Goal: Information Seeking & Learning: Learn about a topic

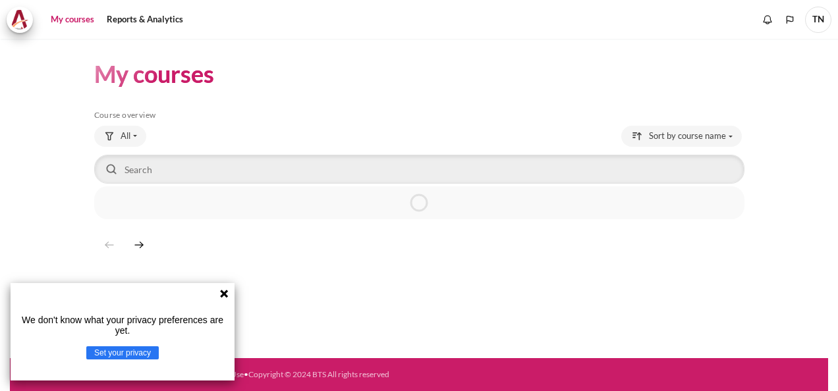
click at [226, 293] on icon at bounding box center [224, 294] width 11 height 11
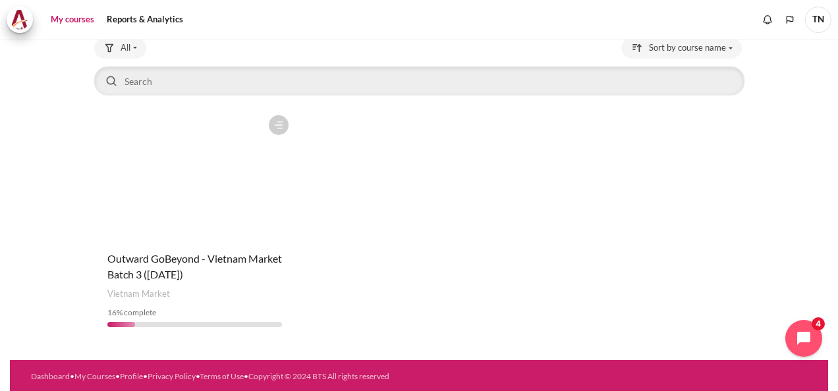
scroll to position [90, 0]
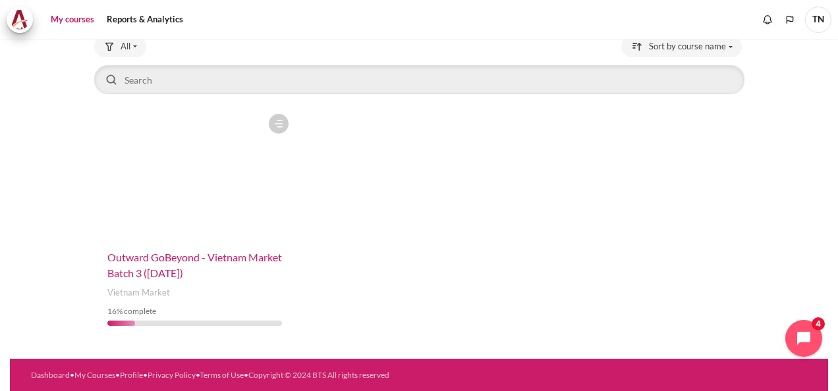
click at [192, 262] on span "Outward GoBeyond - Vietnam Market Batch 3 ([DATE])" at bounding box center [194, 265] width 175 height 28
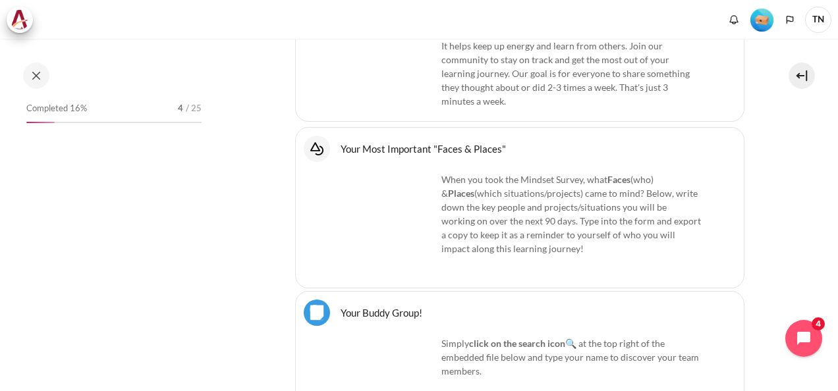
scroll to position [1186, 0]
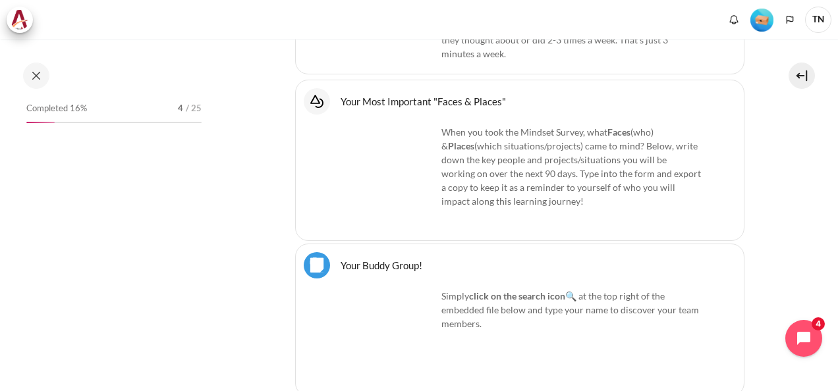
click at [818, 24] on span "TN" at bounding box center [818, 20] width 26 height 26
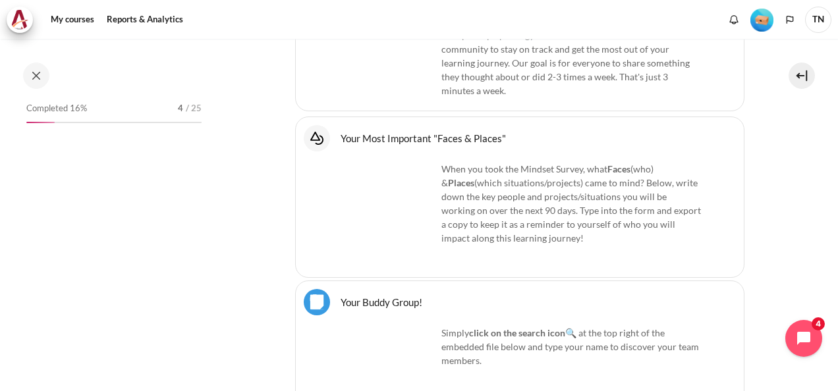
scroll to position [1223, 0]
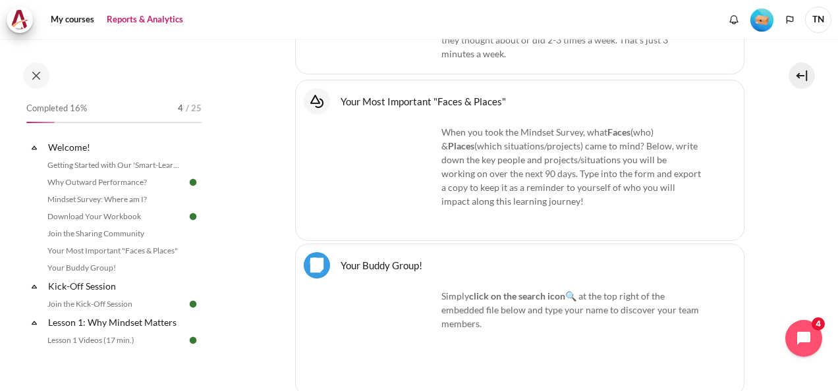
click at [152, 18] on link "Reports & Analytics" at bounding box center [145, 20] width 86 height 26
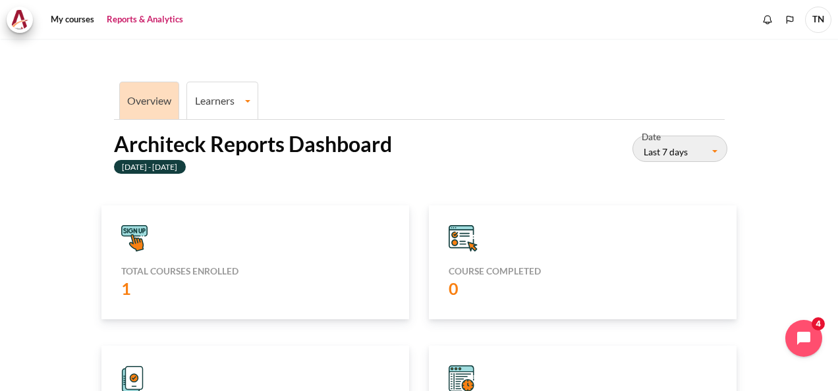
click at [227, 102] on link "Learners" at bounding box center [222, 100] width 70 height 13
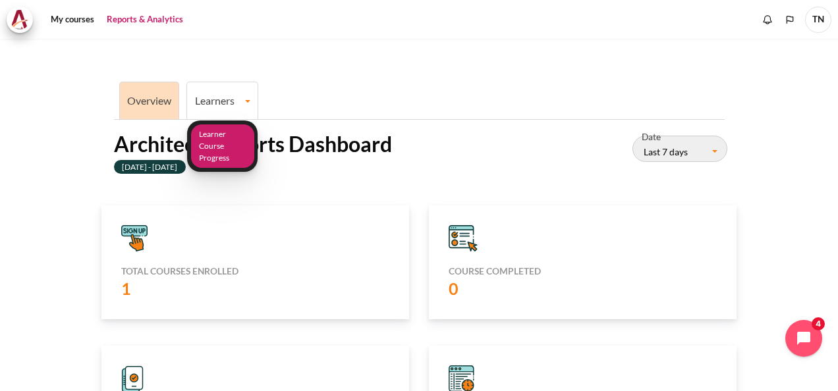
click at [215, 150] on link "Learner Course Progress" at bounding box center [222, 146] width 63 height 44
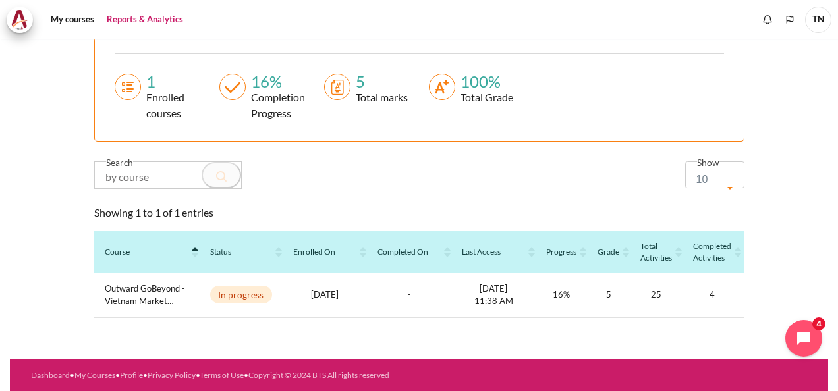
scroll to position [0, 158]
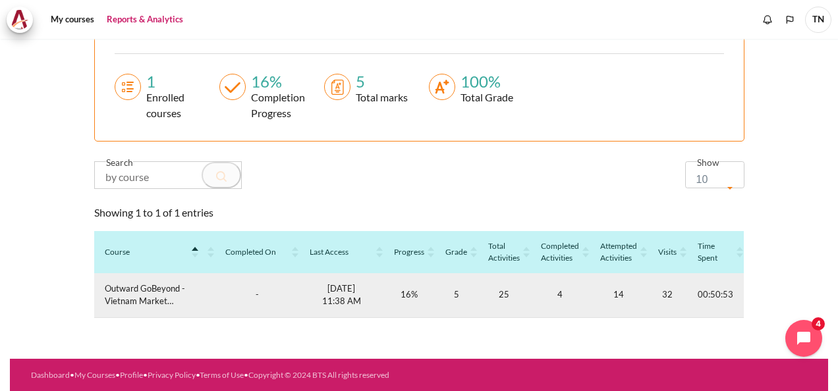
click at [451, 292] on td "5" at bounding box center [456, 295] width 43 height 45
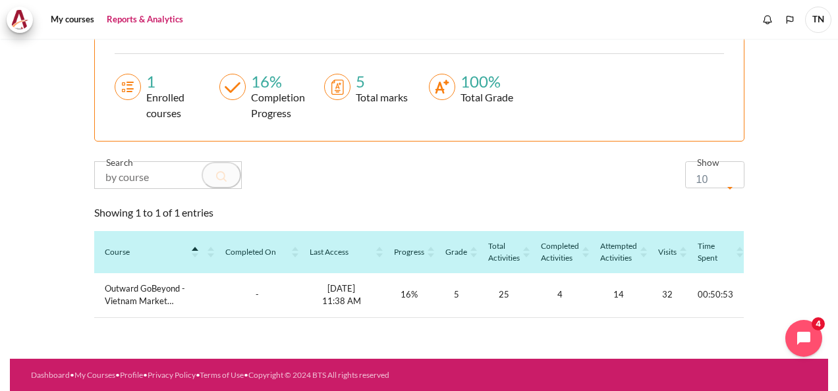
click at [453, 249] on div "Grade" at bounding box center [456, 252] width 22 height 12
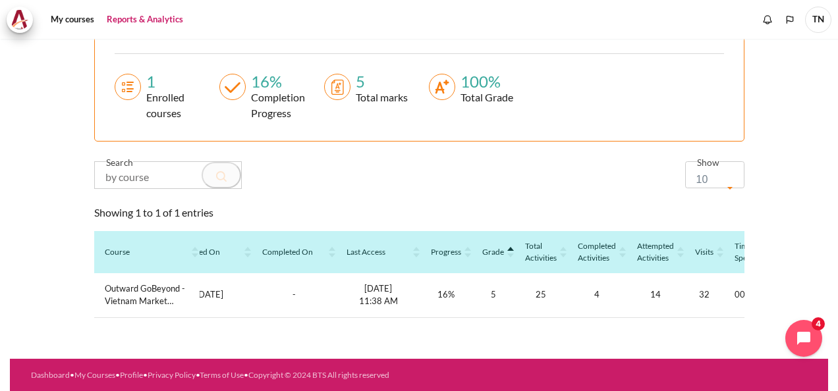
scroll to position [0, 0]
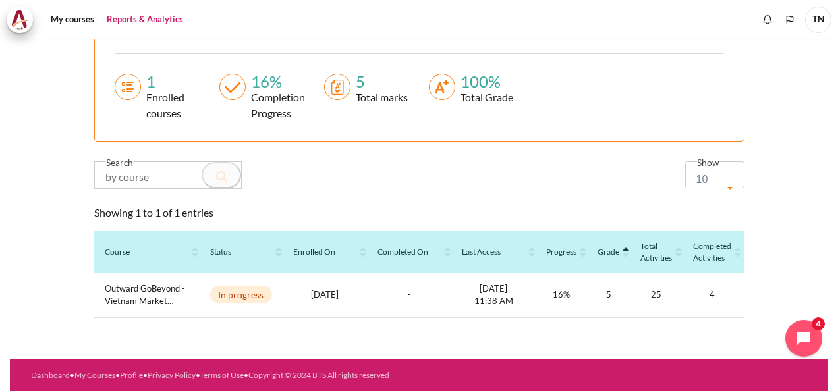
click at [339, 84] on circle "Content" at bounding box center [337, 87] width 26 height 26
click at [368, 78] on div "5" at bounding box center [378, 82] width 57 height 16
click at [364, 92] on div "Total marks" at bounding box center [378, 98] width 57 height 16
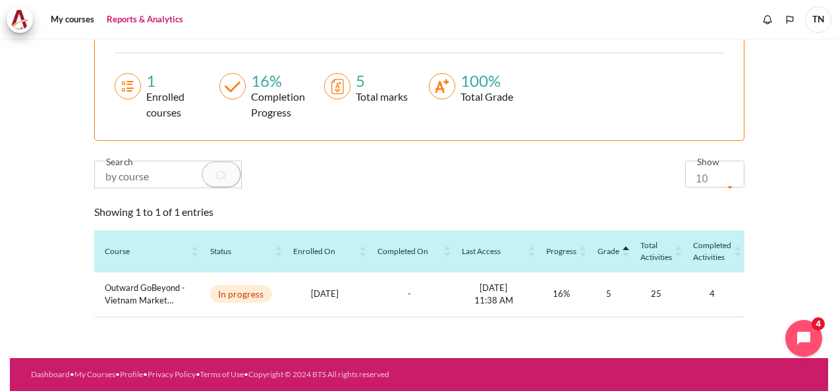
click at [153, 168] on input "Content" at bounding box center [168, 174] width 146 height 26
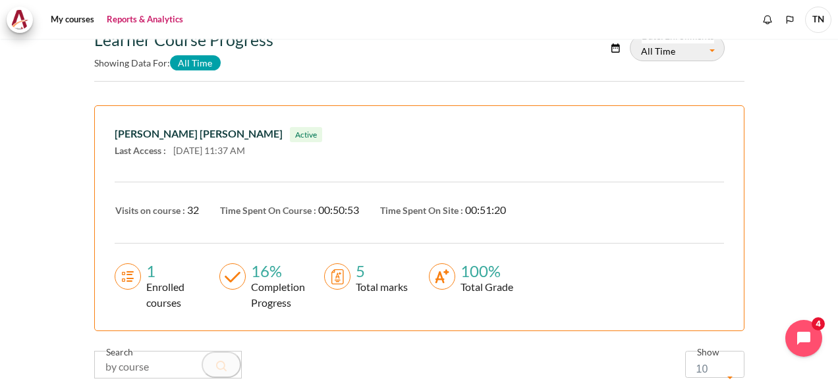
scroll to position [74, 0]
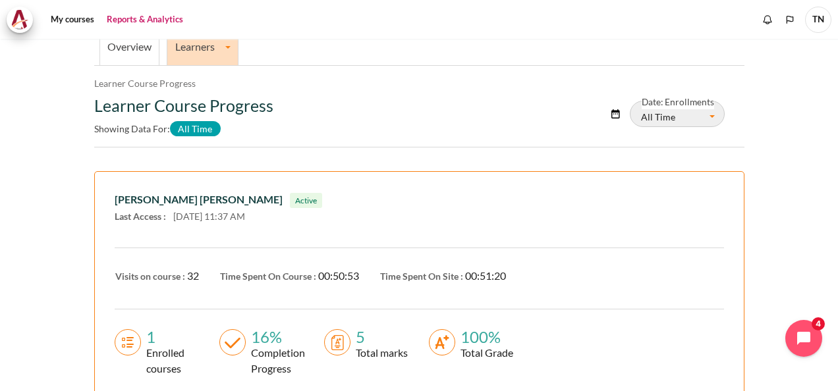
click at [701, 116] on button "All Time" at bounding box center [677, 114] width 95 height 26
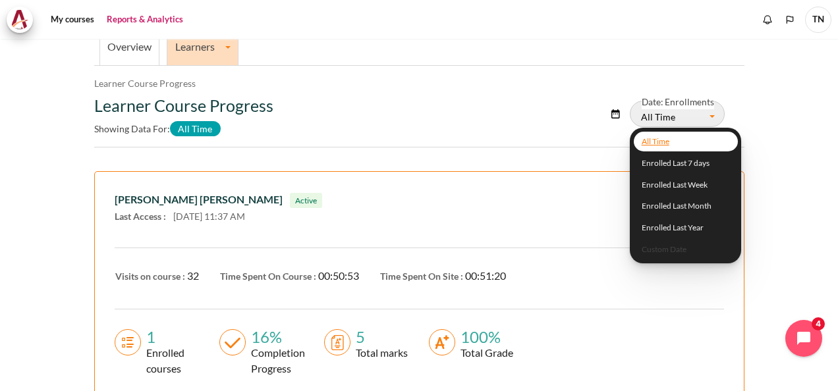
drag, startPoint x: 509, startPoint y: 129, endPoint x: 489, endPoint y: 131, distance: 19.9
click at [509, 130] on div "Learner Course Progress Showing data for: All Time" at bounding box center [310, 119] width 433 height 46
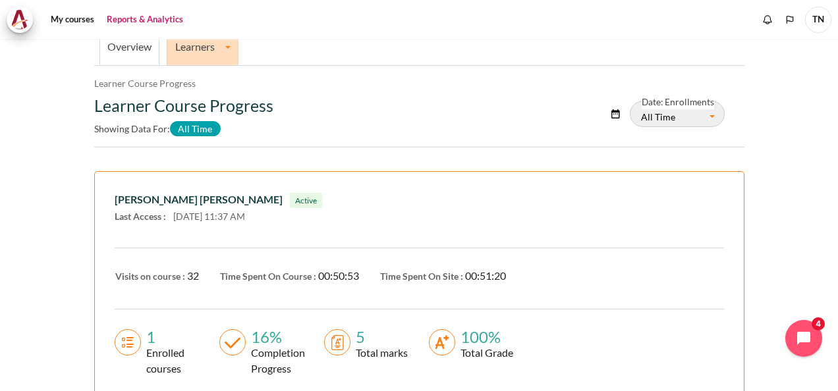
click at [138, 21] on link "Reports & Analytics" at bounding box center [145, 20] width 86 height 26
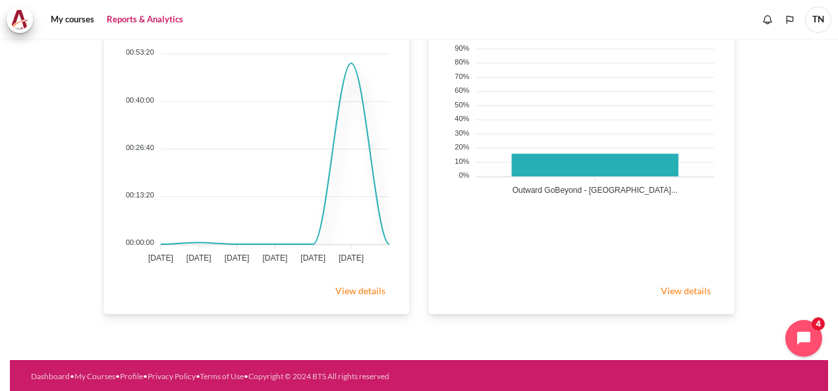
scroll to position [546, 0]
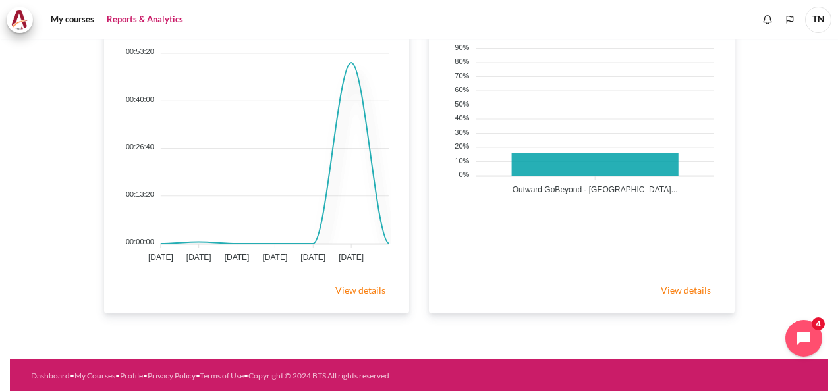
click at [686, 290] on link "View details" at bounding box center [686, 290] width 76 height 26
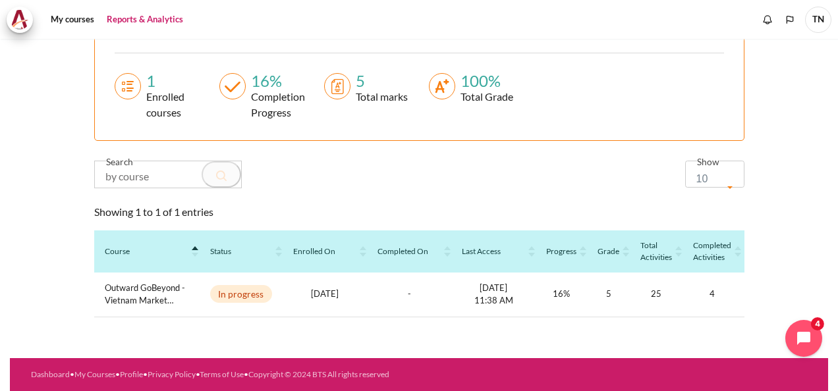
scroll to position [337, 0]
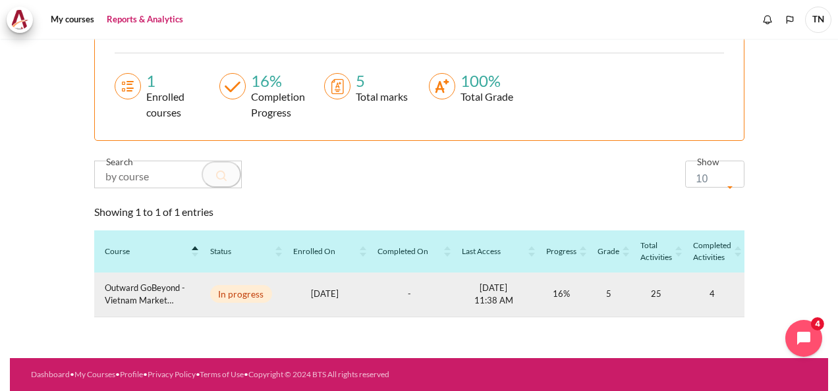
click at [263, 292] on span "In progress" at bounding box center [241, 294] width 63 height 18
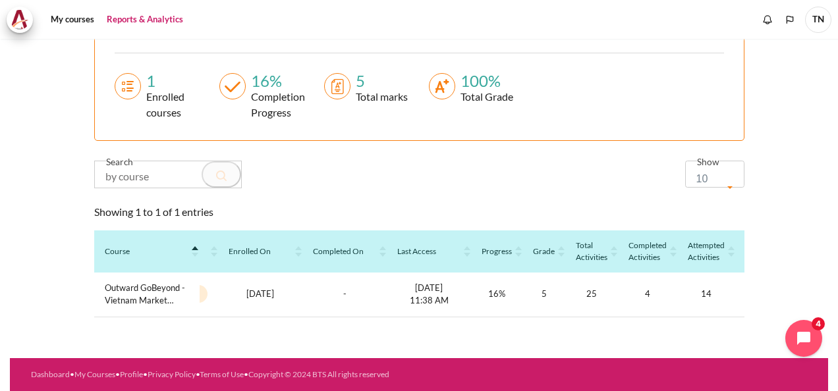
drag, startPoint x: 383, startPoint y: 317, endPoint x: 742, endPoint y: 329, distance: 359.2
click at [742, 329] on section "Overview Learners Learner Course Progress Learner Course Progress Learner Cours…" at bounding box center [419, 33] width 818 height 649
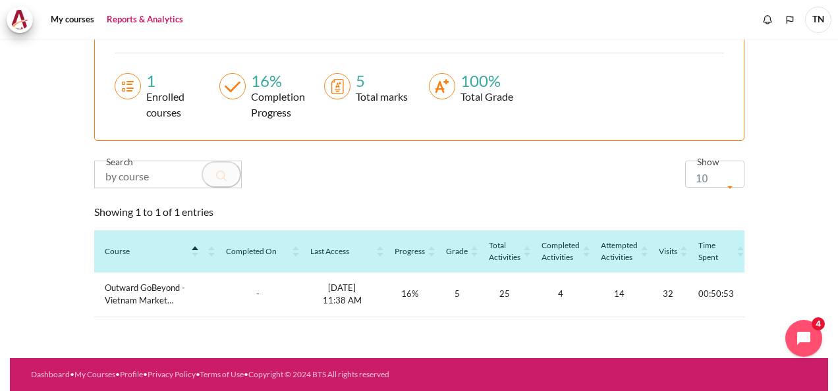
drag, startPoint x: 742, startPoint y: 329, endPoint x: 561, endPoint y: 312, distance: 182.0
click at [561, 312] on div "Course Status Enrolled On Completed On Last Access Progress Grade Total activit…" at bounding box center [419, 279] width 650 height 97
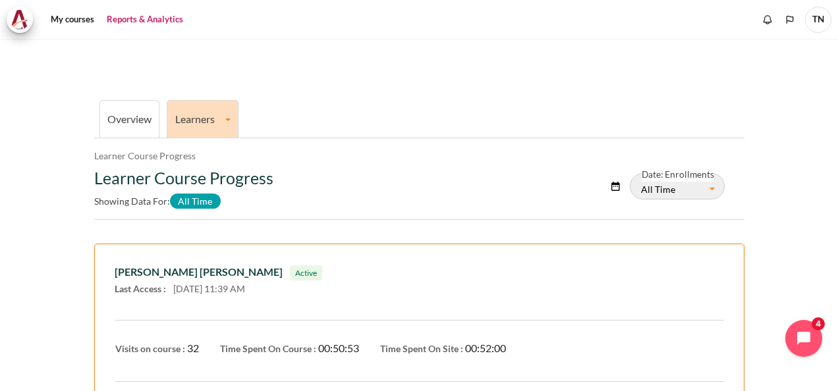
scroll to position [0, 0]
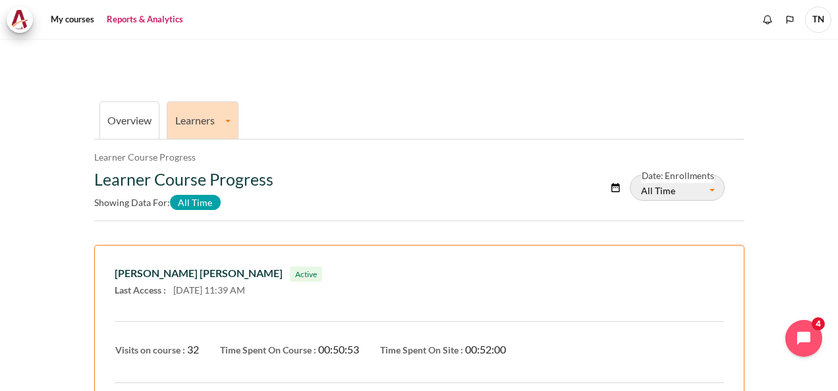
click at [216, 123] on link "Learners" at bounding box center [202, 120] width 70 height 13
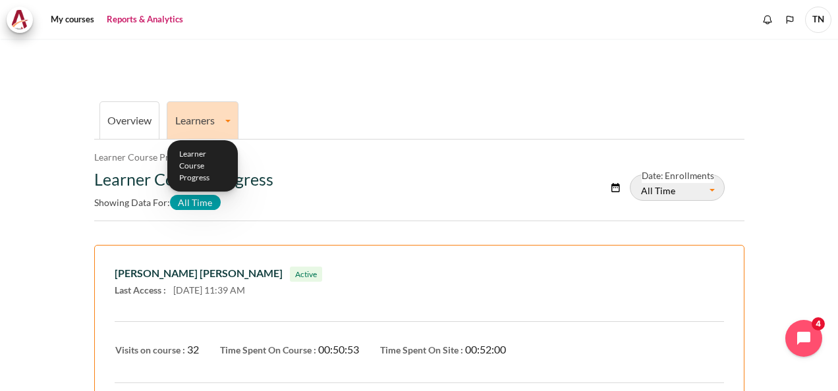
click at [126, 107] on li "Overview" at bounding box center [129, 120] width 61 height 38
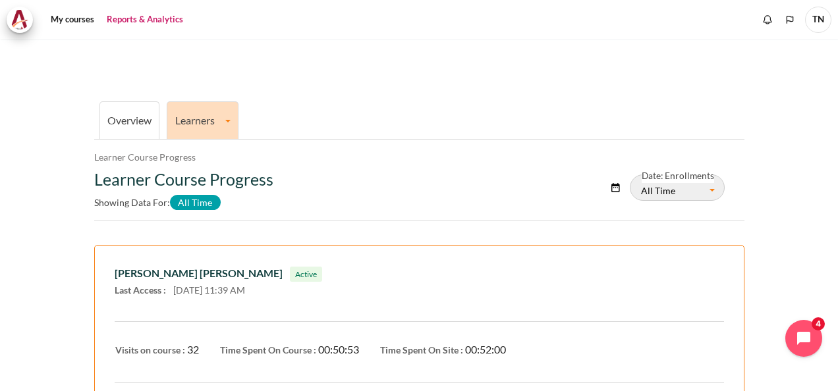
click at [131, 124] on link "Overview" at bounding box center [129, 120] width 44 height 13
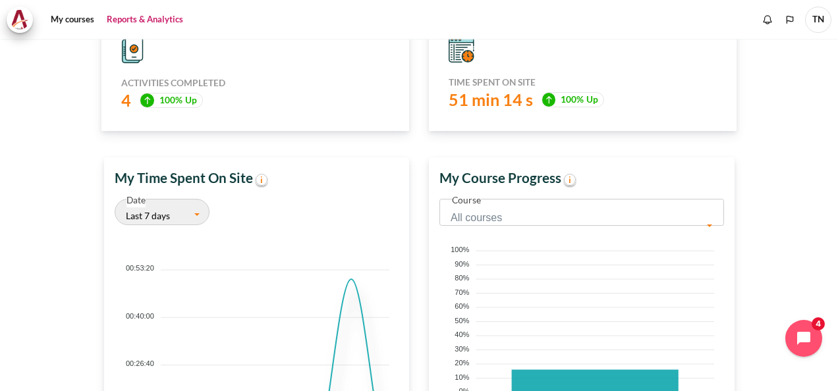
scroll to position [461, 0]
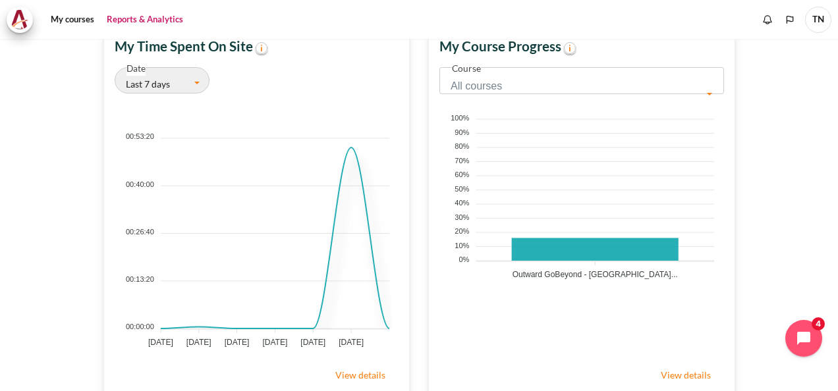
click at [195, 84] on button "Last 7 days" at bounding box center [162, 80] width 95 height 26
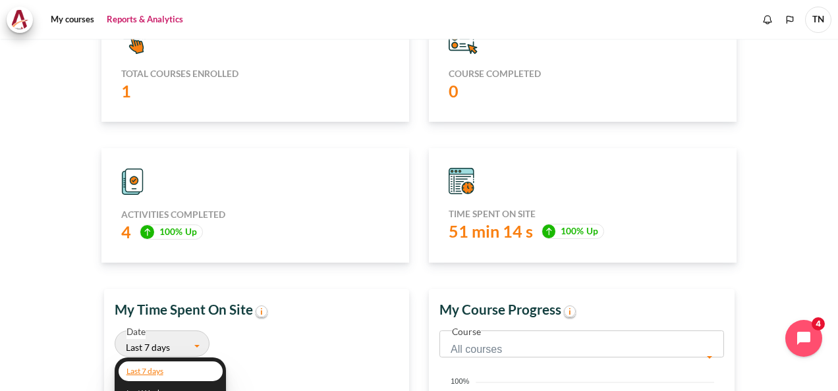
scroll to position [66, 0]
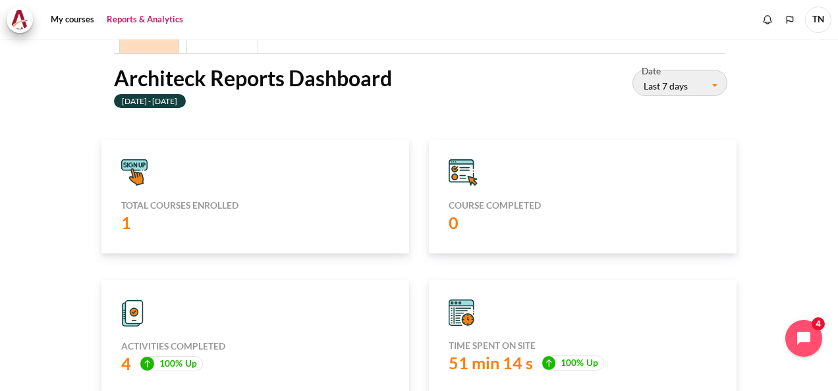
click at [199, 210] on h5 "Total courses enrolled" at bounding box center [255, 206] width 268 height 12
drag, startPoint x: 199, startPoint y: 210, endPoint x: 149, endPoint y: 127, distance: 96.9
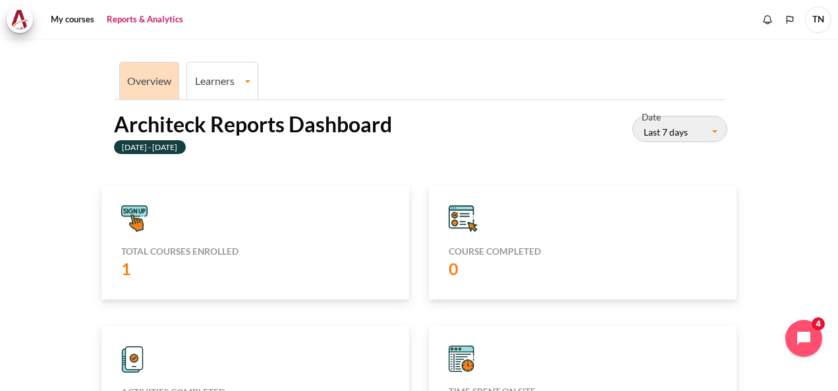
scroll to position [0, 0]
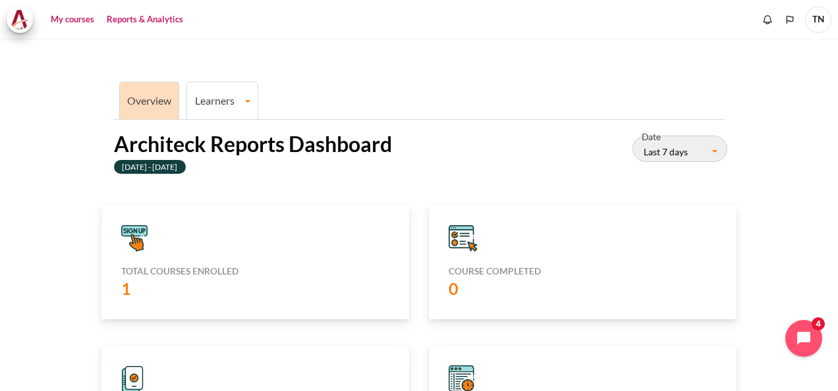
click at [81, 19] on link "My courses" at bounding box center [72, 20] width 53 height 26
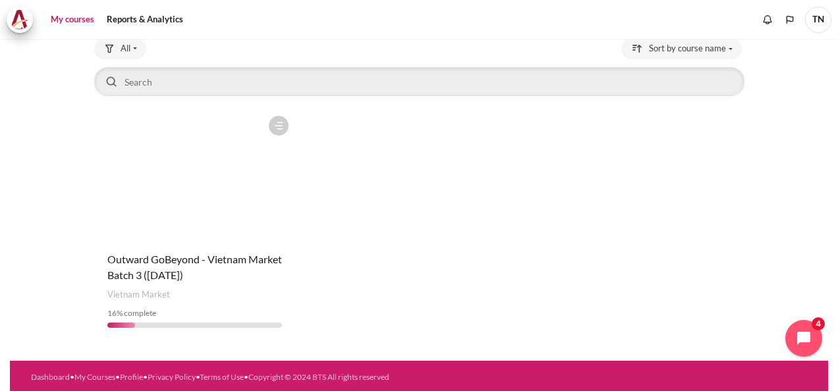
scroll to position [90, 0]
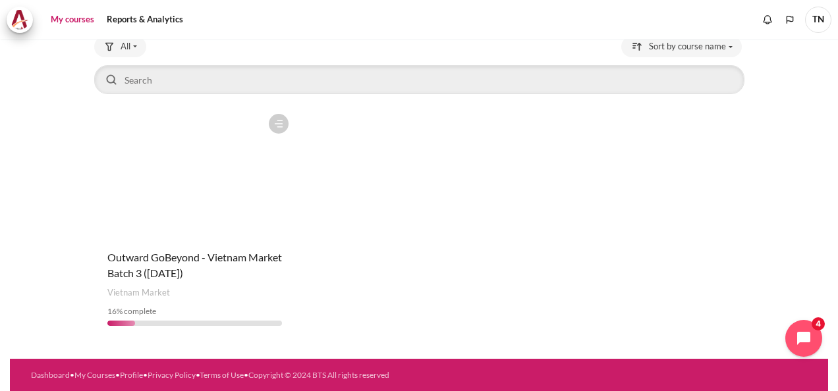
click at [206, 180] on figure "Content" at bounding box center [194, 173] width 201 height 132
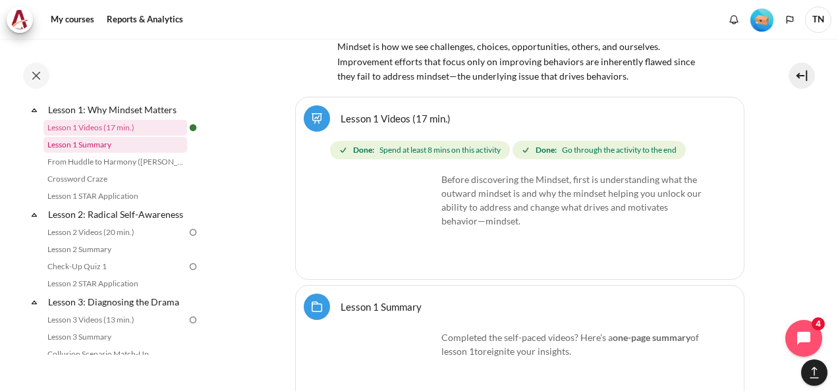
scroll to position [194, 0]
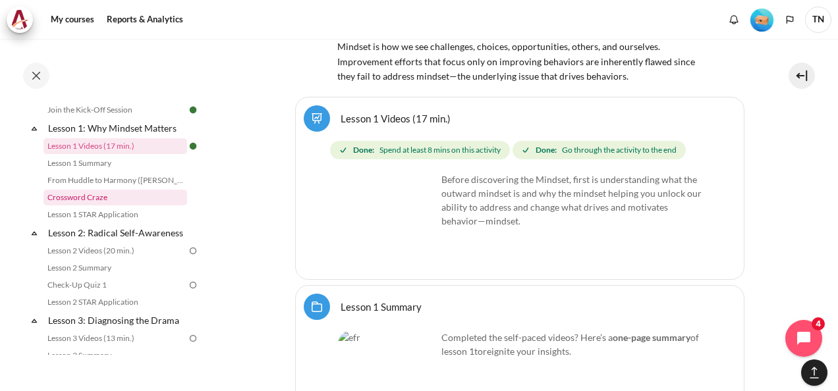
click at [140, 198] on link "Crossword Craze" at bounding box center [115, 198] width 144 height 16
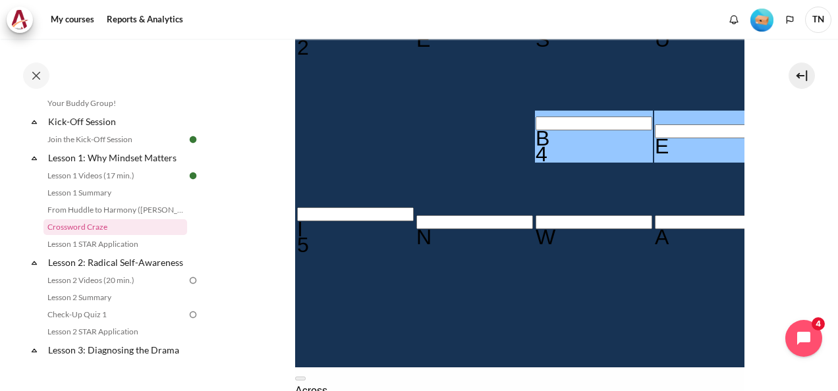
scroll to position [413, 0]
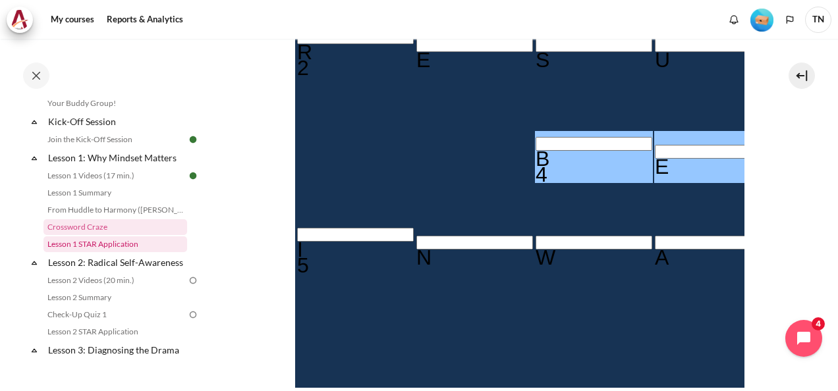
click at [125, 241] on link "Lesson 1 STAR Application" at bounding box center [115, 244] width 144 height 16
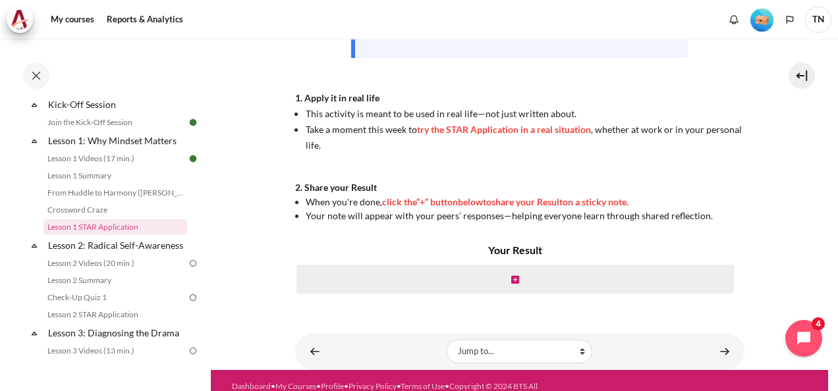
scroll to position [353, 0]
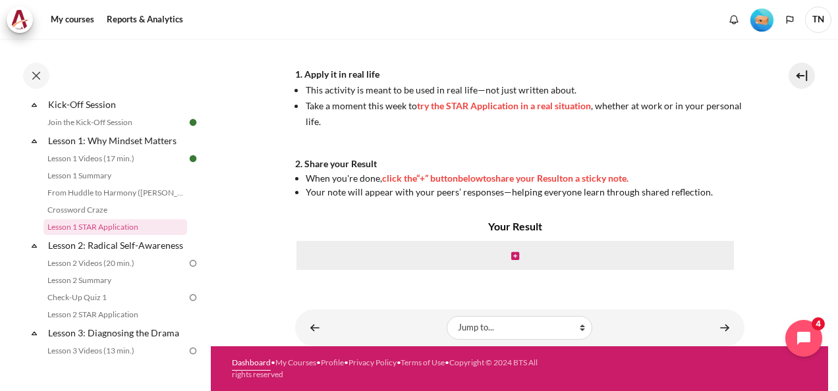
click at [249, 360] on link "Dashboard" at bounding box center [251, 363] width 39 height 10
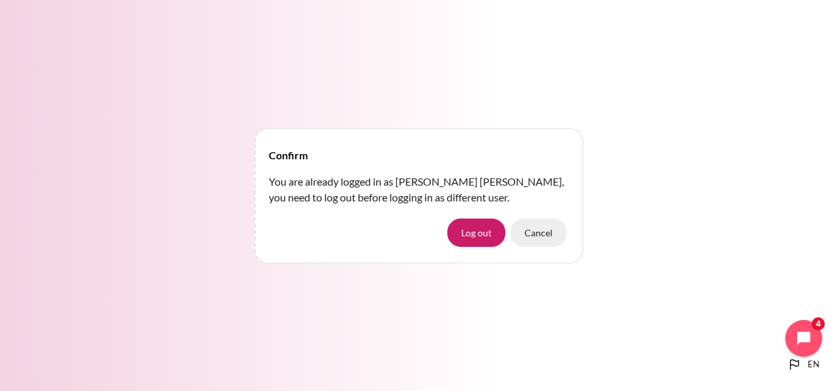
click at [549, 238] on button "Cancel" at bounding box center [538, 233] width 56 height 28
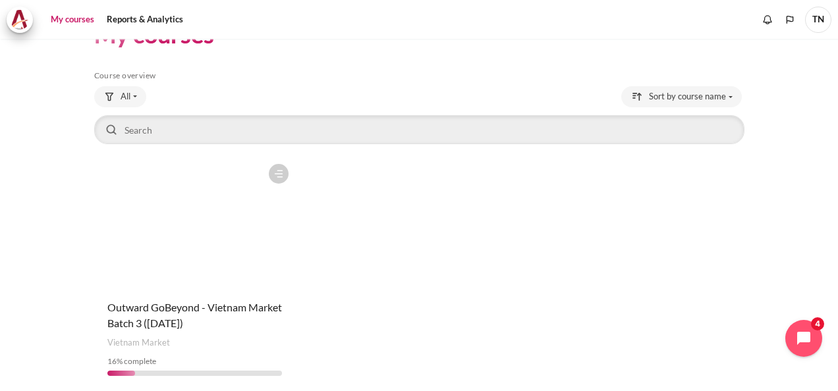
scroll to position [90, 0]
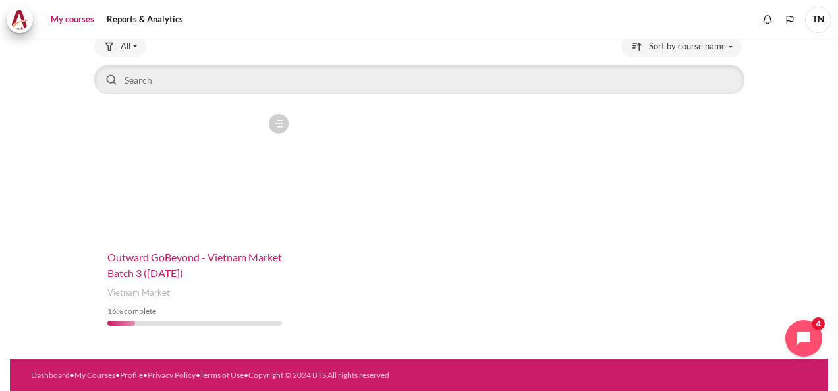
click at [220, 254] on span "Outward GoBeyond - Vietnam Market Batch 3 ([DATE])" at bounding box center [194, 265] width 175 height 28
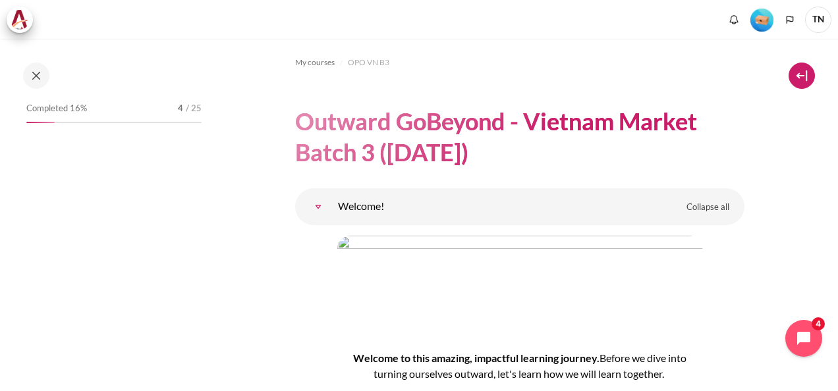
click at [802, 75] on button at bounding box center [801, 76] width 26 height 26
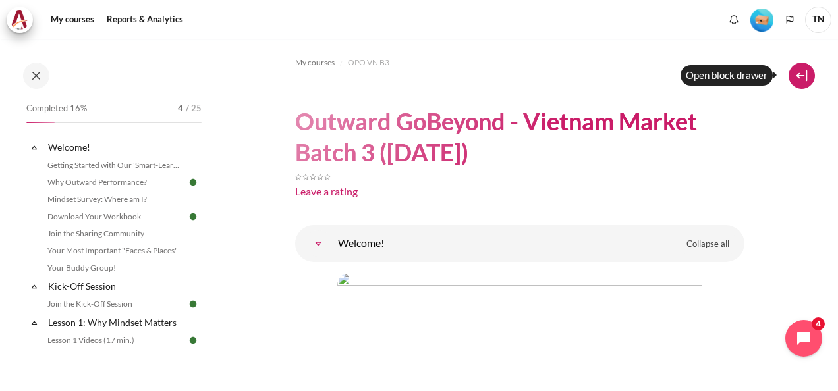
click at [800, 74] on button at bounding box center [801, 76] width 26 height 26
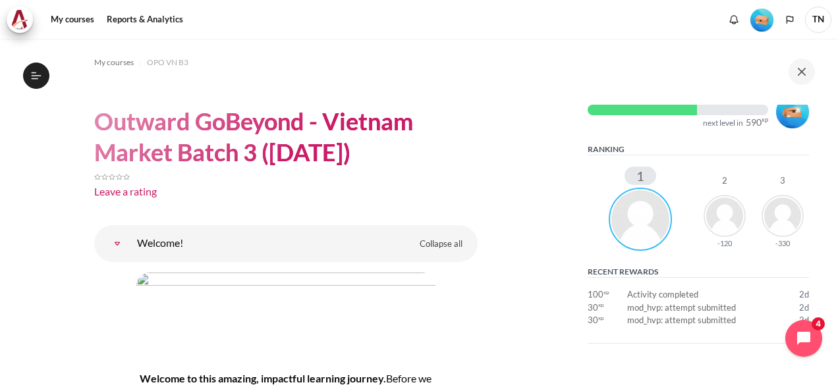
scroll to position [263, 0]
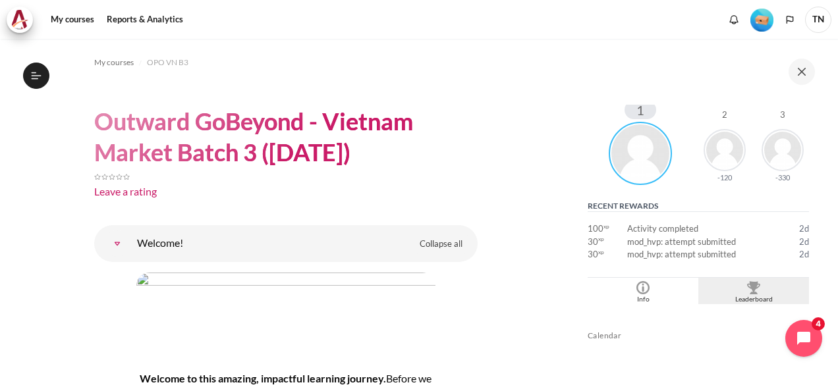
click at [746, 294] on div "Leaderboard" at bounding box center [754, 299] width 104 height 11
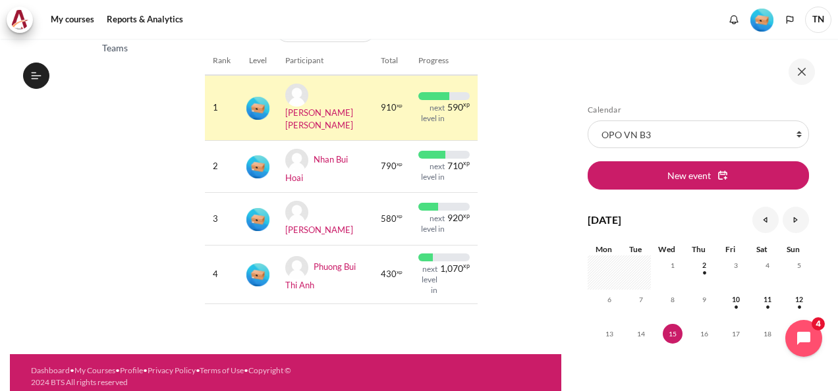
scroll to position [177, 0]
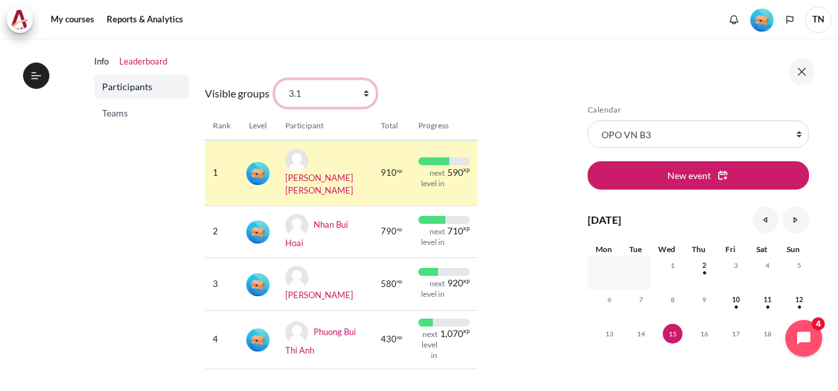
click at [365, 92] on select "All participants 3.1 2.1 2.2 2.3 2.4 2.5 2.6 2.7 2.8 3.2 3.3 3.4 3.5 3.5" at bounding box center [325, 94] width 101 height 28
select select "0"
click at [275, 80] on select "All participants 3.1 2.1 2.2 2.3 2.4 2.5 2.6 2.7 2.8 3.2 3.3 3.4 3.5 3.5" at bounding box center [325, 94] width 101 height 28
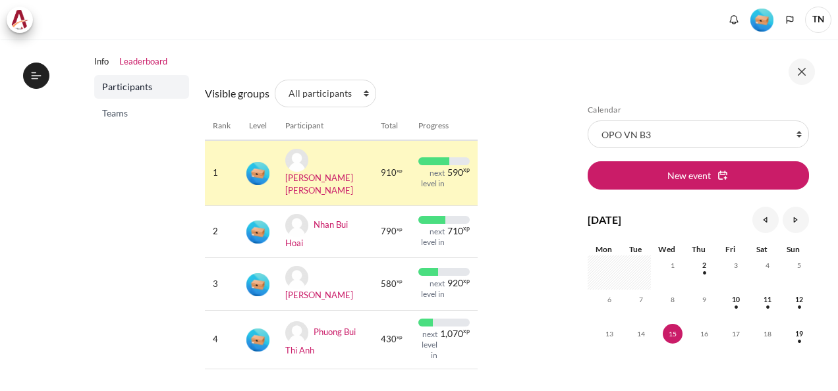
scroll to position [198, 0]
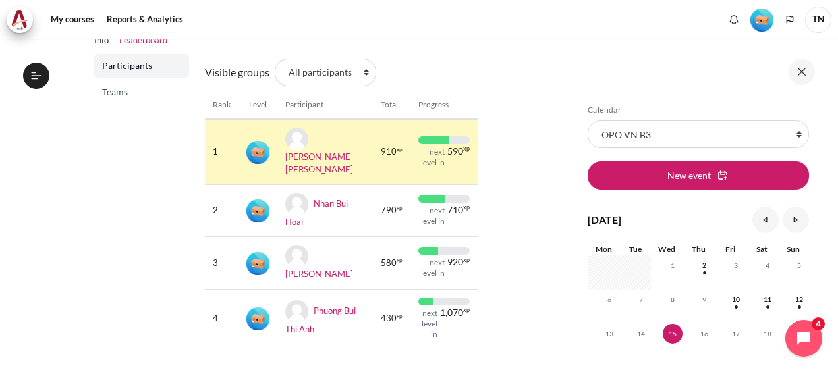
click at [140, 89] on span "Teams" at bounding box center [143, 92] width 82 height 13
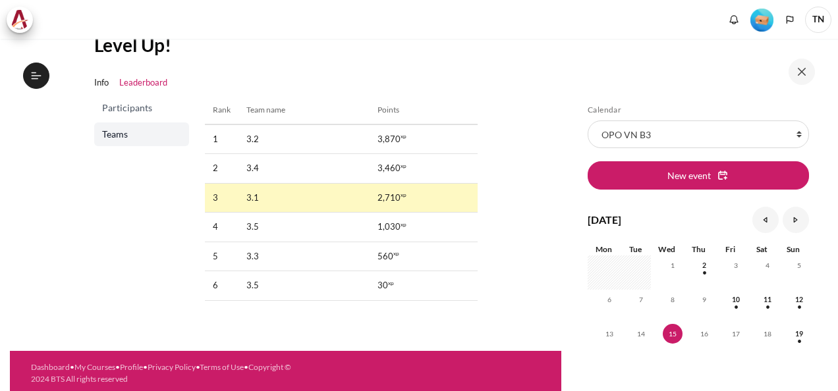
scroll to position [158, 0]
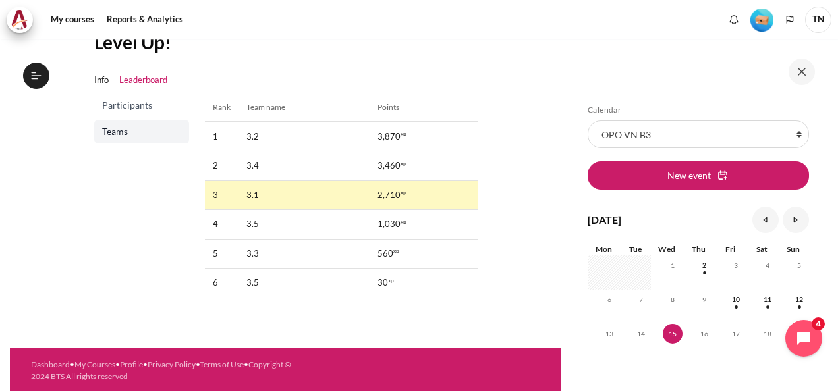
click at [142, 105] on span "Participants" at bounding box center [143, 105] width 82 height 13
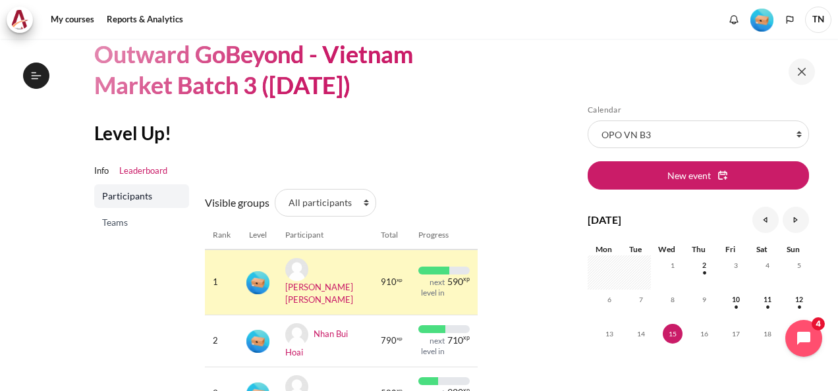
scroll to position [132, 0]
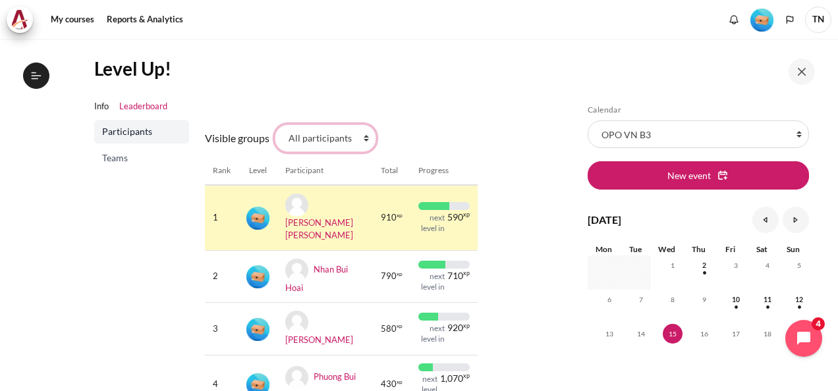
click at [357, 133] on select "All participants 3.1 2.1 2.2 2.3 2.4 2.5 2.6 2.7 2.8 3.2 3.3 3.4 3.5 3.5" at bounding box center [325, 138] width 101 height 28
select select "5011"
click at [275, 124] on select "All participants 3.1 2.1 2.2 2.3 2.4 2.5 2.6 2.7 2.8 3.2 3.3 3.4 3.5 3.5" at bounding box center [325, 138] width 101 height 28
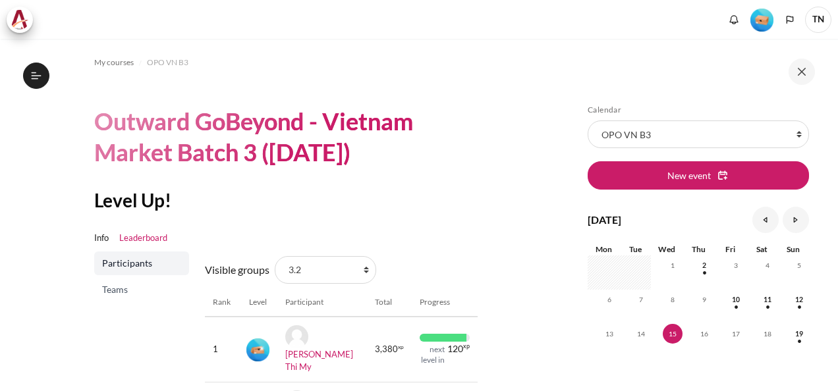
scroll to position [203, 0]
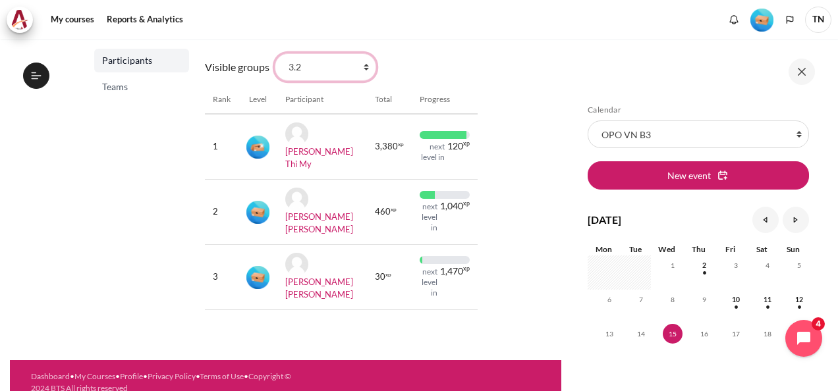
click at [364, 70] on select "All participants 3.1 2.1 2.2 2.3 2.4 2.5 2.6 2.7 2.8 3.2 3.3 3.4 3.5 3.5" at bounding box center [325, 67] width 101 height 28
select select "5002"
click at [275, 53] on select "All participants 3.1 2.1 2.2 2.3 2.4 2.5 2.6 2.7 2.8 3.2 3.3 3.4 3.5 3.5" at bounding box center [325, 67] width 101 height 28
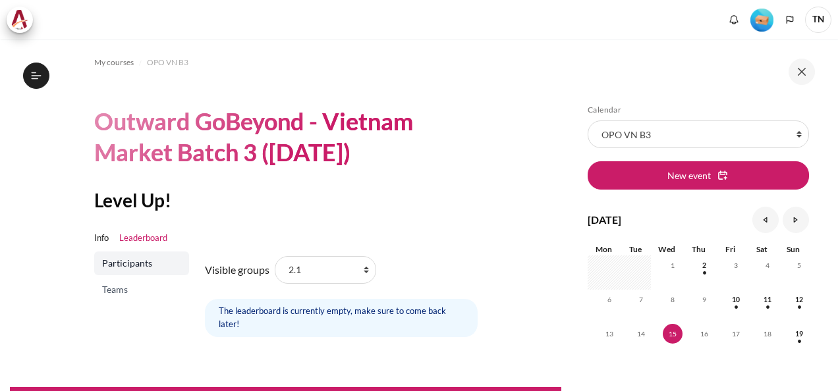
click at [358, 256] on select "All participants 3.1 2.1 2.2 2.3 2.4 2.5 2.6 2.7 2.8 3.2 3.3 3.4 3.5 3.5" at bounding box center [325, 270] width 101 height 28
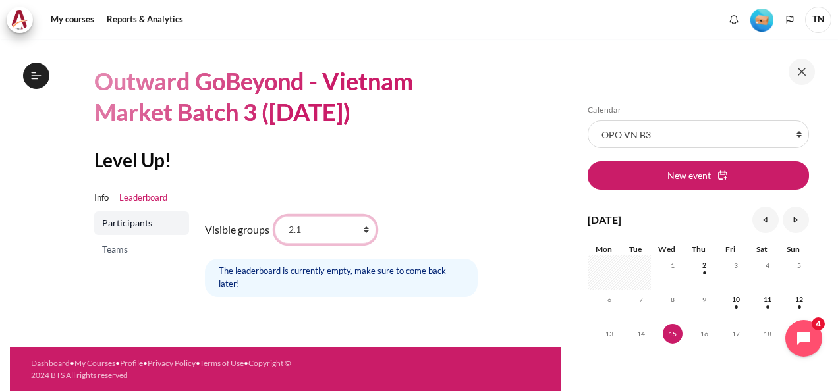
click at [350, 231] on select "All participants 3.1 2.1 2.2 2.3 2.4 2.5 2.6 2.7 2.8 3.2 3.3 3.4 3.5 3.5" at bounding box center [325, 230] width 101 height 28
select select "0"
click at [275, 216] on select "All participants 3.1 2.1 2.2 2.3 2.4 2.5 2.6 2.7 2.8 3.2 3.3 3.4 3.5 3.5" at bounding box center [325, 230] width 101 height 28
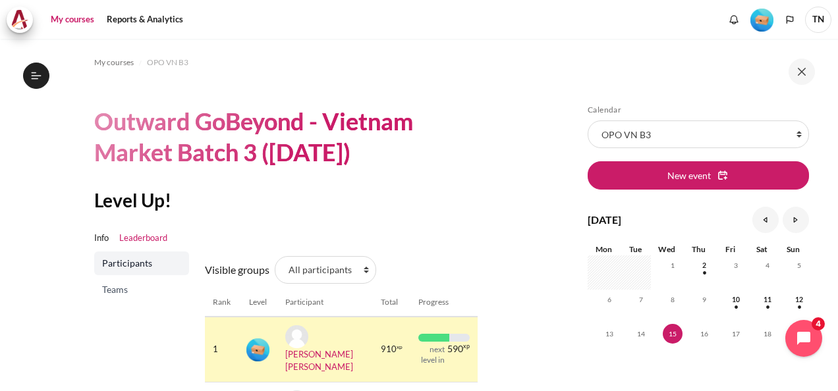
click at [72, 20] on link "My courses" at bounding box center [72, 20] width 53 height 26
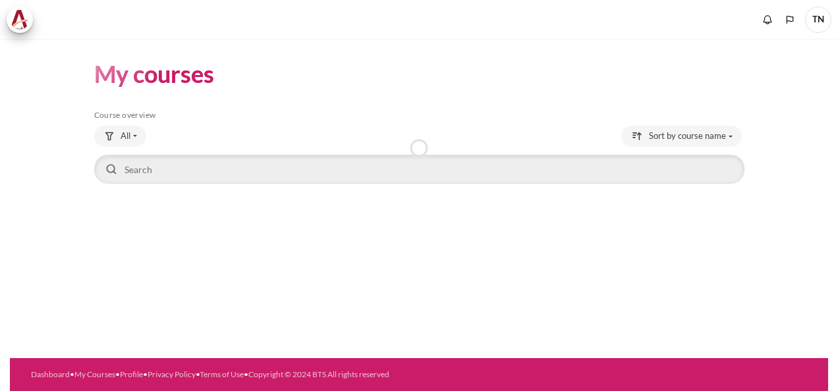
click at [433, 271] on div "My courses Skip Course overview Course overview All" at bounding box center [419, 198] width 818 height 319
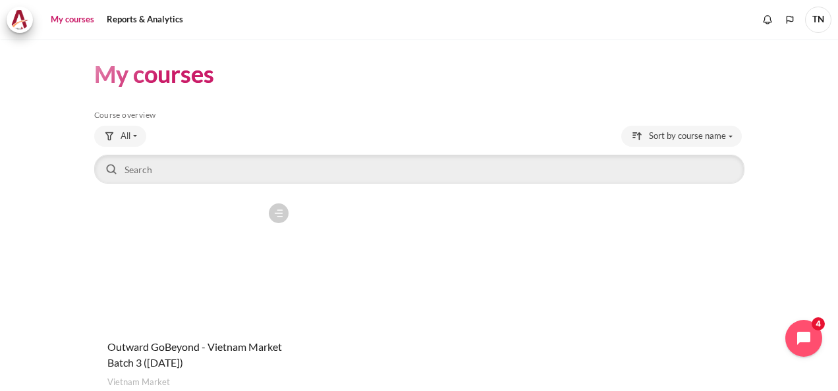
click at [221, 271] on figure "Content" at bounding box center [194, 263] width 201 height 132
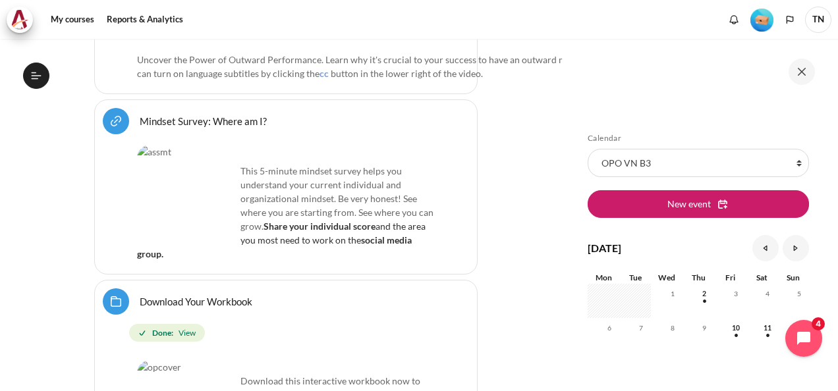
scroll to position [790, 0]
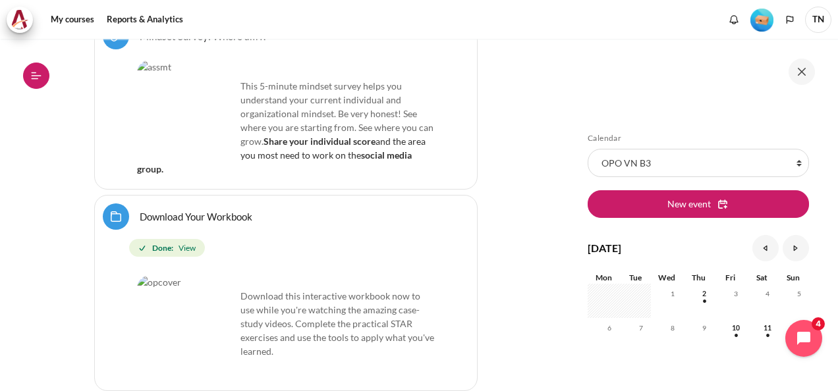
click at [35, 77] on icon at bounding box center [36, 76] width 12 height 12
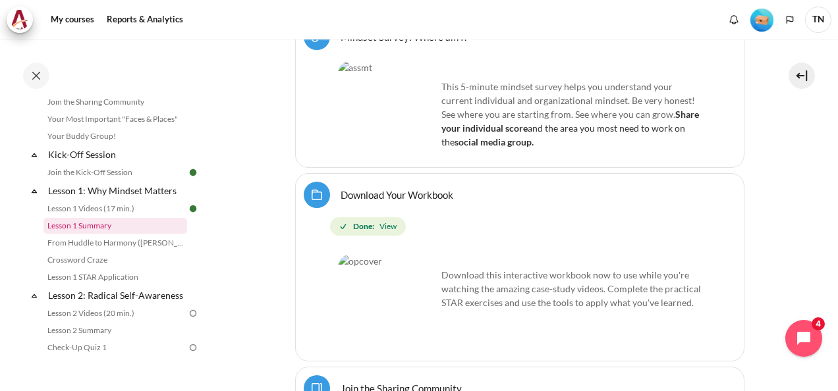
scroll to position [198, 0]
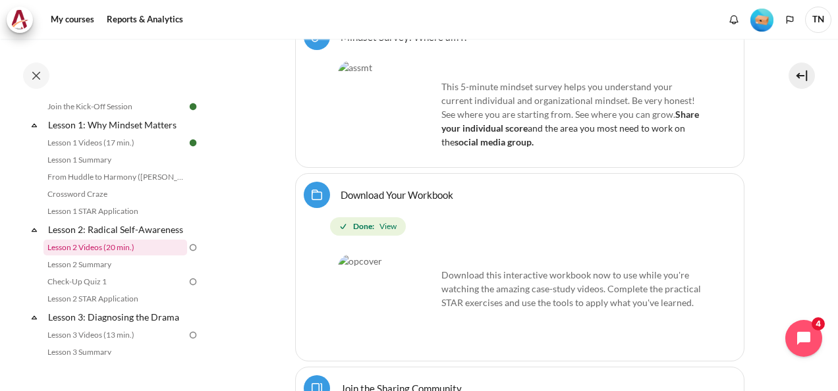
click at [100, 256] on link "Lesson 2 Videos (20 min.)" at bounding box center [115, 248] width 144 height 16
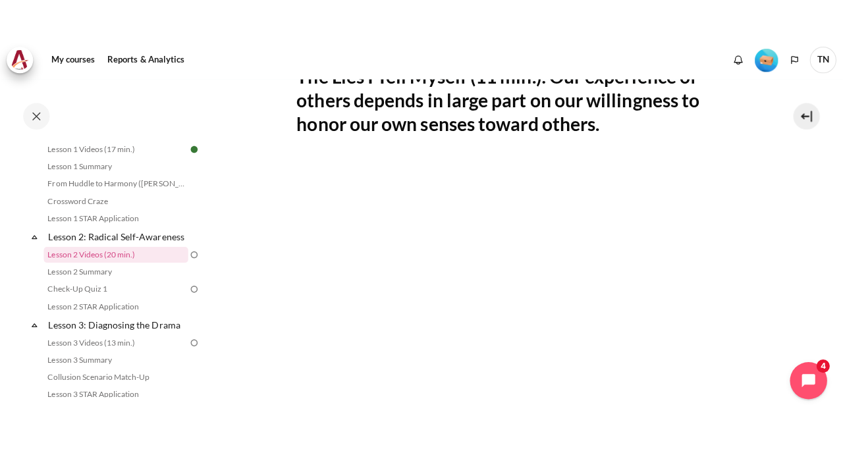
scroll to position [329, 0]
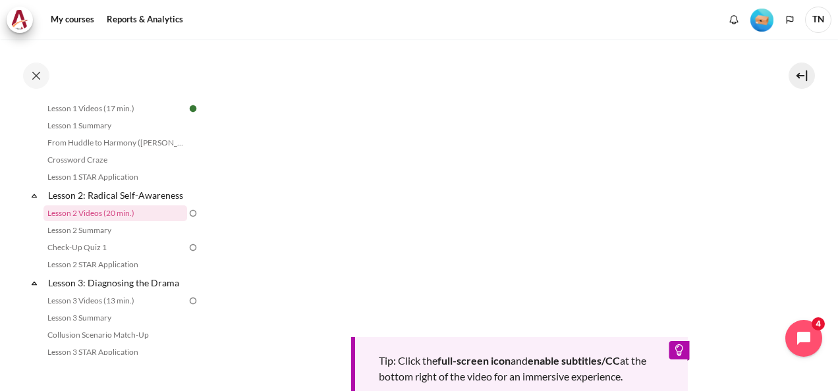
click at [479, 346] on div "Tip: Click the full-screen icon and enable subtitles/CC at the bottom right of …" at bounding box center [519, 229] width 449 height 352
